Goal: Task Accomplishment & Management: Complete application form

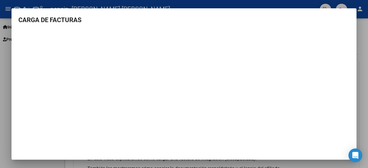
click at [365, 39] on div at bounding box center [184, 84] width 368 height 168
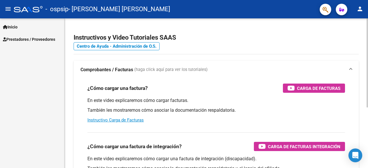
click at [365, 39] on div "Instructivos y Video Tutoriales SAAS Centro de Ayuda - Administración de O.S. C…" at bounding box center [215, 144] width 303 height 252
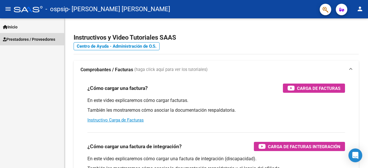
click at [32, 39] on span "Prestadores / Proveedores" at bounding box center [29, 39] width 52 height 6
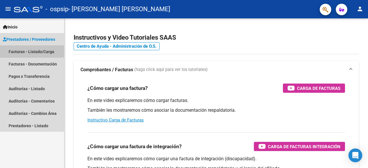
click at [32, 51] on link "Facturas - Listado/Carga" at bounding box center [32, 51] width 64 height 12
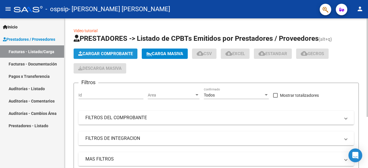
click at [95, 53] on span "Cargar Comprobante" at bounding box center [105, 53] width 55 height 5
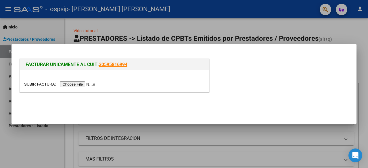
click at [80, 84] on input "file" at bounding box center [60, 84] width 73 height 6
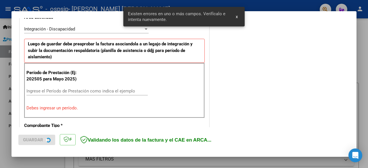
scroll to position [140, 0]
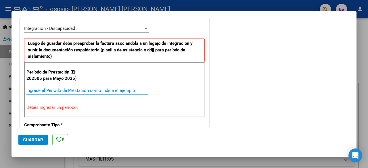
click at [42, 90] on input "Ingrese el Período de Prestación como indica el ejemplo" at bounding box center [86, 90] width 121 height 5
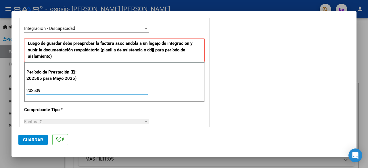
type input "202509"
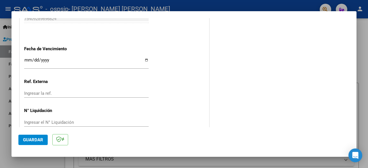
scroll to position [408, 0]
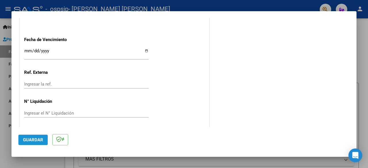
click at [36, 140] on span "Guardar" at bounding box center [33, 139] width 20 height 5
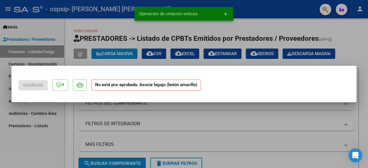
scroll to position [0, 0]
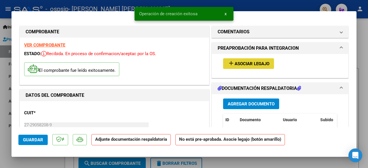
click at [231, 60] on mat-icon "add" at bounding box center [230, 63] width 7 height 7
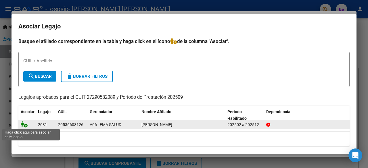
click at [25, 125] on icon at bounding box center [24, 124] width 7 height 6
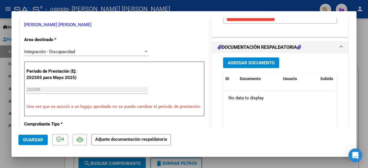
scroll to position [130, 0]
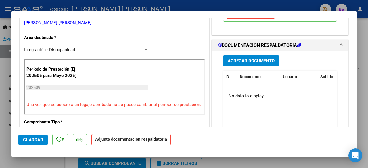
click at [269, 59] on span "Agregar Documento" at bounding box center [250, 60] width 47 height 5
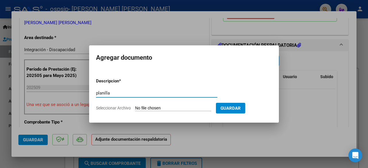
type input "planilla"
click at [150, 106] on input "Seleccionar Archivo" at bounding box center [173, 108] width 76 height 5
type input "C:\fakepath\Planilla Septiembre [PERSON_NAME].pdf"
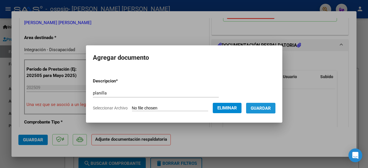
click at [262, 108] on span "Guardar" at bounding box center [260, 108] width 20 height 5
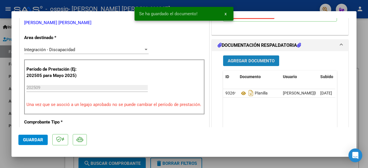
click at [252, 59] on span "Agregar Documento" at bounding box center [250, 60] width 47 height 5
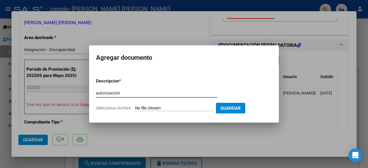
type input "autorización"
click at [154, 109] on input "Seleccionar Archivo" at bounding box center [173, 108] width 76 height 5
type input "C:\fakepath\[PERSON_NAME] FONOAUDIOLOGIA AUTORIZACION 2025 SEGUN RESOLUCION 360…"
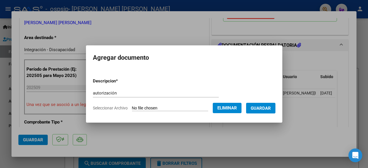
click at [262, 108] on span "Guardar" at bounding box center [260, 108] width 20 height 5
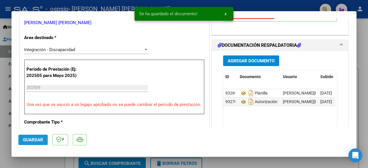
click at [42, 141] on span "Guardar" at bounding box center [33, 139] width 20 height 5
